Goal: Transaction & Acquisition: Book appointment/travel/reservation

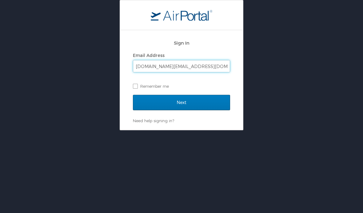
type input "collise.dupont@solacc.edu"
click at [181, 102] on input "Next" at bounding box center [181, 102] width 97 height 15
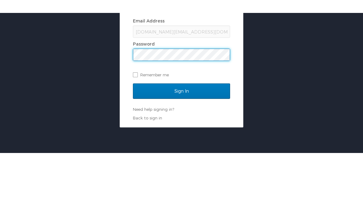
click at [141, 118] on input "Sign In" at bounding box center [181, 125] width 97 height 15
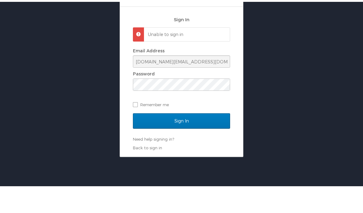
scroll to position [22, 0]
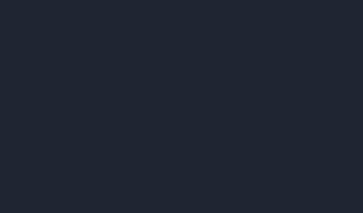
scroll to position [22, 0]
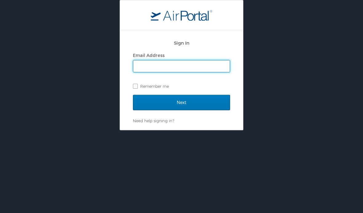
click at [141, 60] on input "Email Address" at bounding box center [181, 66] width 97 height 12
click at [95, 67] on div "Sign In Email Address Remember me Next Need help signing in? Forgot password? H…" at bounding box center [181, 65] width 363 height 130
click at [142, 60] on input "Email Address" at bounding box center [181, 66] width 97 height 12
type input "collisedupont@cltcc.edu"
click at [137, 95] on input "Next" at bounding box center [181, 102] width 97 height 15
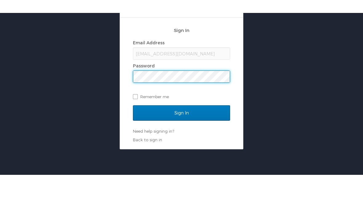
click at [141, 118] on input "Sign In" at bounding box center [181, 125] width 97 height 15
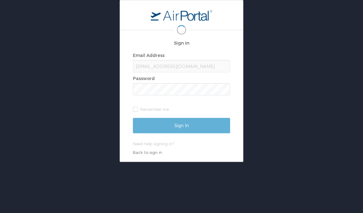
click at [141, 60] on div "collisedupont@cltcc.edu" at bounding box center [181, 66] width 97 height 12
click at [141, 83] on div at bounding box center [181, 89] width 97 height 12
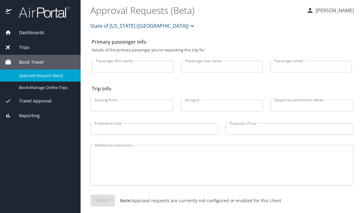
select select "US"
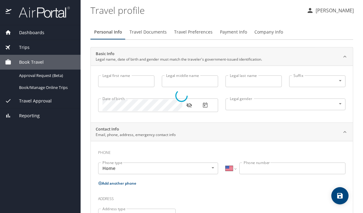
type input "Collise"
type input "Dupont"
type input "[DEMOGRAPHIC_DATA]"
type input "[PERSON_NAME]"
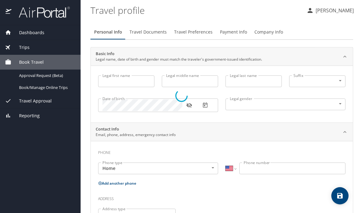
type input "[PHONE_NUMBER]"
select select "US"
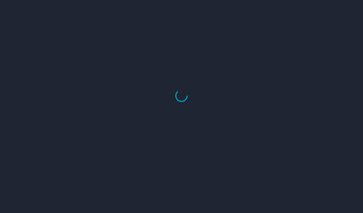
select select "US"
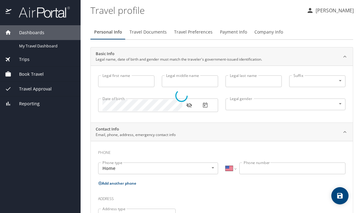
type input "Collise"
type input "Dupont"
type input "[DEMOGRAPHIC_DATA]"
type input "Heather"
type input "Guidry"
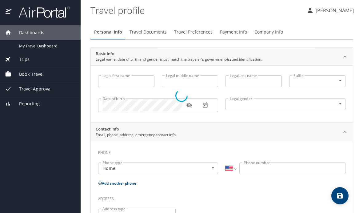
type input "(985) 859-2202"
select select "US"
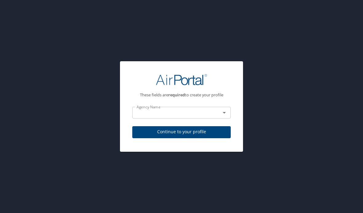
click at [150, 117] on input "text" at bounding box center [172, 113] width 77 height 8
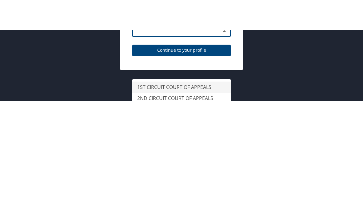
type input "L"
type input "c"
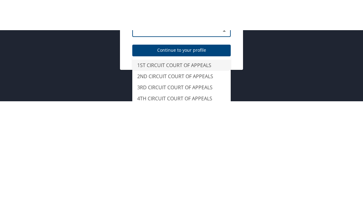
scroll to position [22, 0]
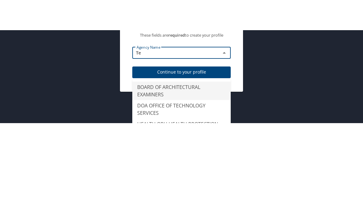
type input "T"
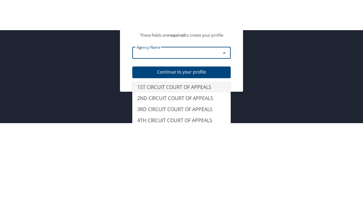
click at [317, 39] on div "These fields are required to create your profile Agency Name Agency Name Contin…" at bounding box center [181, 76] width 363 height 153
type input "1ST CIRCUIT COURT OF APPEALS"
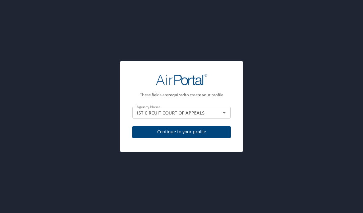
click at [227, 109] on icon "Open" at bounding box center [223, 112] width 7 height 7
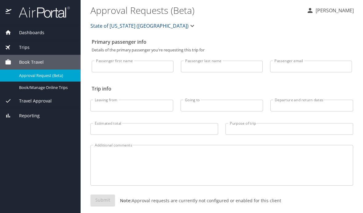
select select "US"
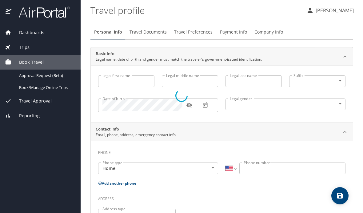
type input "Collise"
type input "Dupont"
type input "Male"
type input "Heather"
type input "Guidry"
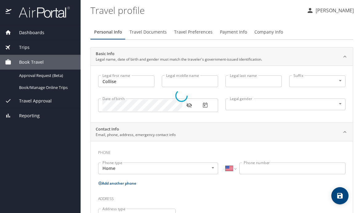
type input "(985) 859-2202"
select select "US"
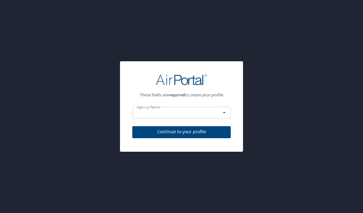
click at [140, 117] on input "text" at bounding box center [172, 113] width 77 height 8
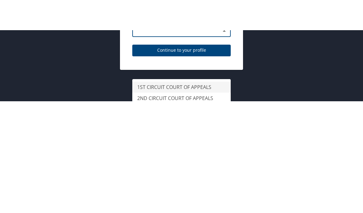
scroll to position [22, 0]
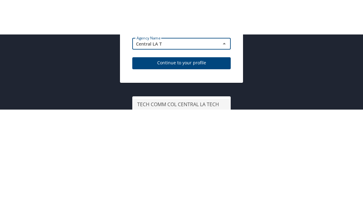
click at [142, 133] on li "TECH COMM COL CENTRAL LA TECH COM COL" at bounding box center [181, 142] width 98 height 18
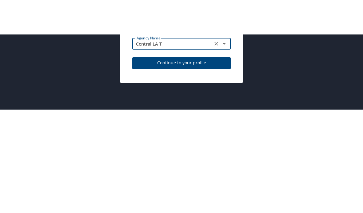
type input "TECH COMM COL CENTRAL LA TECH COM COL"
click at [146, 93] on span "Continue to your profile" at bounding box center [181, 97] width 89 height 8
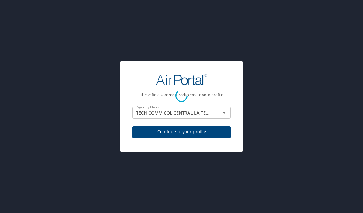
select select "US"
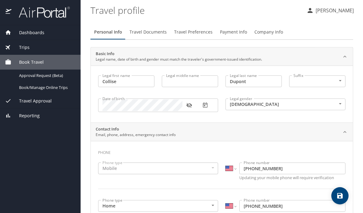
click at [24, 85] on span "Book/Manage Online Trips" at bounding box center [46, 88] width 54 height 6
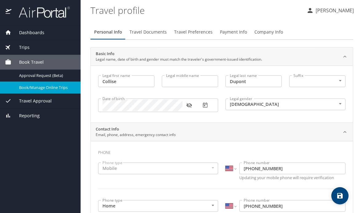
scroll to position [0, 0]
click at [191, 28] on span "Travel Preferences" at bounding box center [193, 32] width 38 height 8
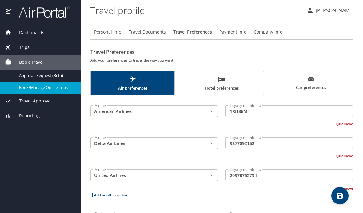
click at [232, 28] on span "Payment Info" at bounding box center [232, 32] width 27 height 8
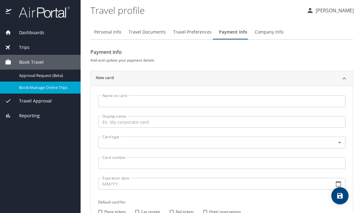
click at [192, 28] on span "Travel Preferences" at bounding box center [192, 32] width 38 height 8
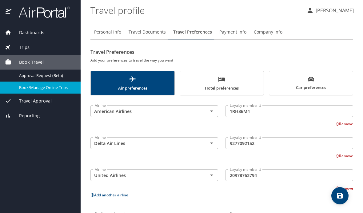
click at [26, 97] on span "Travel Approval" at bounding box center [31, 100] width 40 height 7
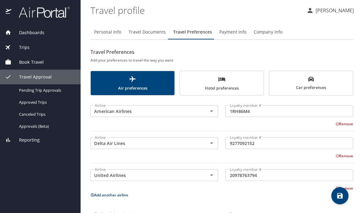
click at [17, 59] on span "Book Travel" at bounding box center [27, 62] width 32 height 7
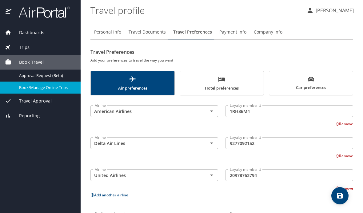
click at [18, 84] on div "Book/Manage Online Trips" at bounding box center [40, 87] width 71 height 7
click at [20, 73] on span "Approval Request (Beta)" at bounding box center [46, 76] width 54 height 6
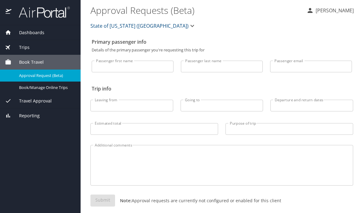
click at [17, 84] on div "Book/Manage Online Trips" at bounding box center [40, 87] width 71 height 7
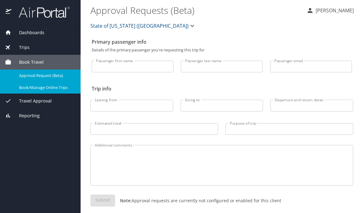
click at [100, 22] on span "State of Louisiana (SOLA)" at bounding box center [139, 26] width 98 height 9
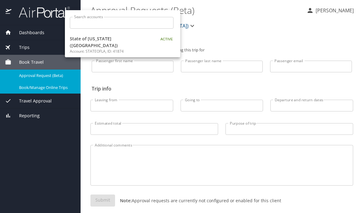
click at [81, 39] on span "State of Louisiana (SOLA)" at bounding box center [108, 41] width 77 height 13
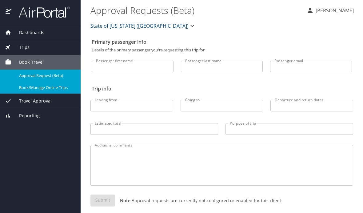
click at [19, 88] on span "Book/Manage Online Trips" at bounding box center [46, 88] width 54 height 6
click at [19, 31] on span "Dashboards" at bounding box center [27, 32] width 33 height 7
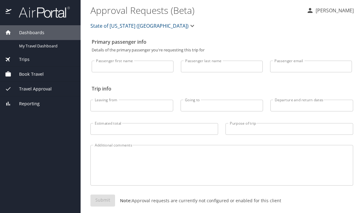
click at [19, 47] on span "My Travel Dashboard" at bounding box center [46, 46] width 54 height 6
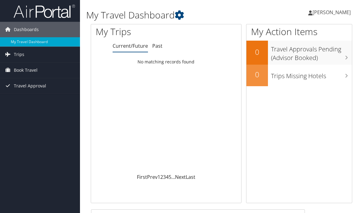
click at [19, 74] on span "Book Travel" at bounding box center [26, 69] width 24 height 15
click at [12, 94] on link "Book/Manage Online Trips" at bounding box center [40, 91] width 80 height 9
click at [14, 82] on link "Approval Request (Beta)" at bounding box center [40, 82] width 80 height 9
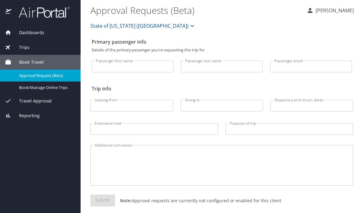
click at [103, 64] on input "Passenger first name" at bounding box center [133, 67] width 82 height 12
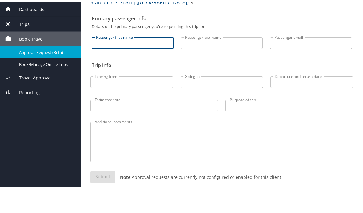
scroll to position [22, 0]
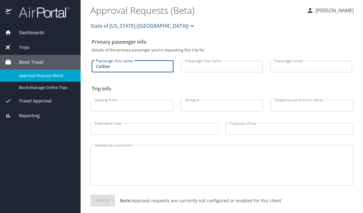
type input "Collise"
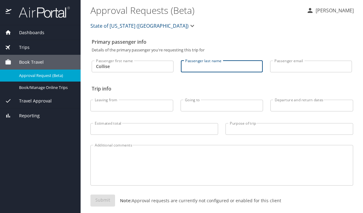
click at [212, 61] on input "Passenger last name" at bounding box center [222, 67] width 82 height 12
type input "Dupont"
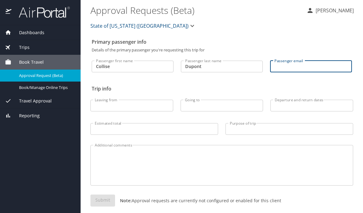
click at [18, 84] on div "Book/Manage Online Trips" at bounding box center [40, 87] width 71 height 7
